Goal: Task Accomplishment & Management: Use online tool/utility

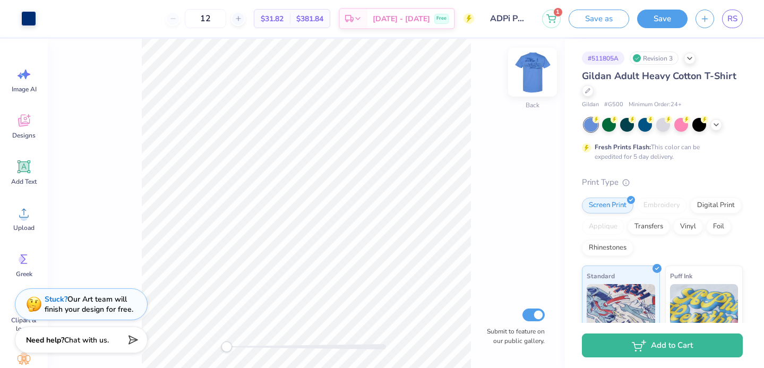
click at [530, 70] on img at bounding box center [533, 72] width 42 height 42
click at [627, 15] on span "RS" at bounding box center [733, 19] width 10 height 12
click at [531, 71] on img at bounding box center [533, 72] width 42 height 42
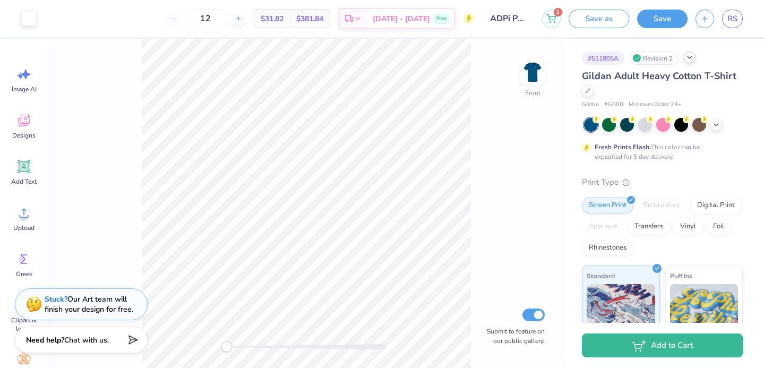
click at [691, 57] on icon at bounding box center [690, 57] width 8 height 8
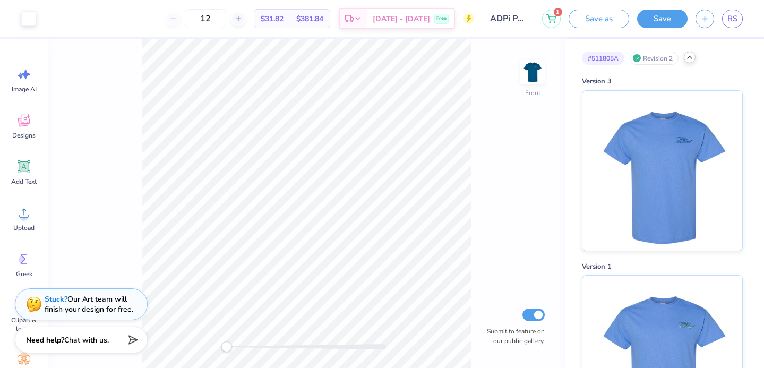
click at [688, 63] on div "# 511805A Revision 2" at bounding box center [662, 58] width 161 height 13
click at [692, 59] on icon at bounding box center [690, 57] width 8 height 8
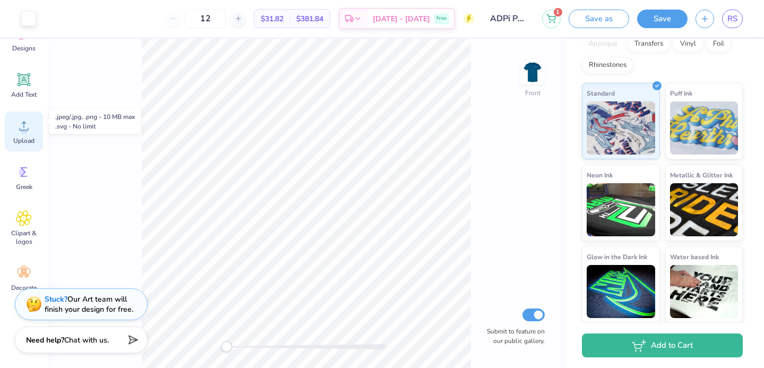
scroll to position [97, 0]
